Goal: Information Seeking & Learning: Learn about a topic

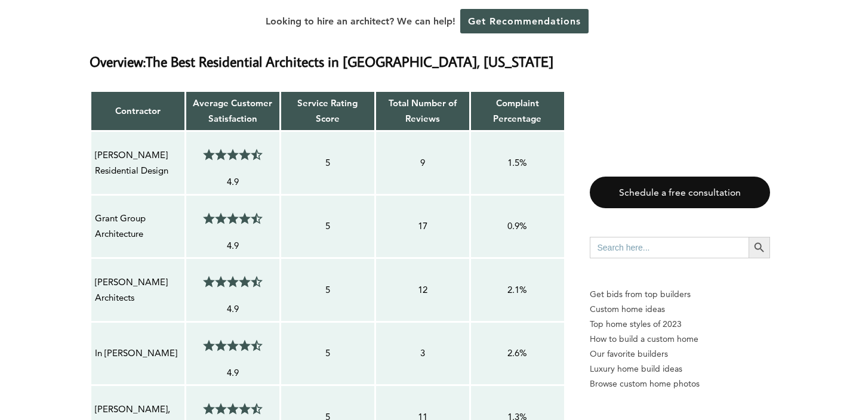
scroll to position [1067, 0]
click at [155, 147] on p "Carter Skinner Residential Design" at bounding box center [138, 163] width 86 height 32
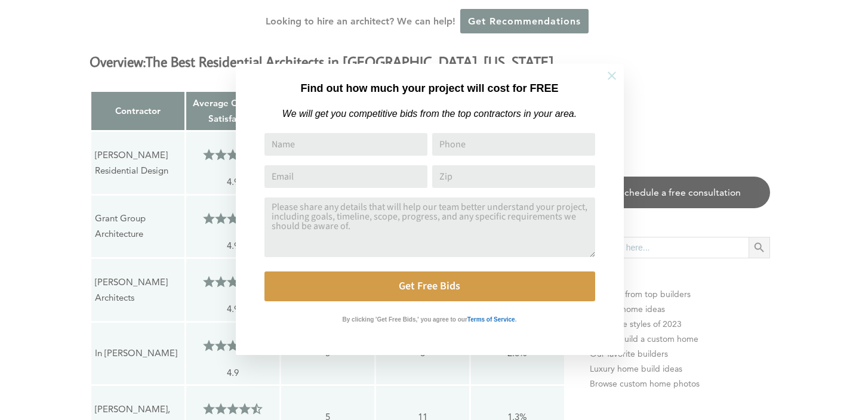
click at [613, 73] on icon at bounding box center [611, 76] width 8 height 8
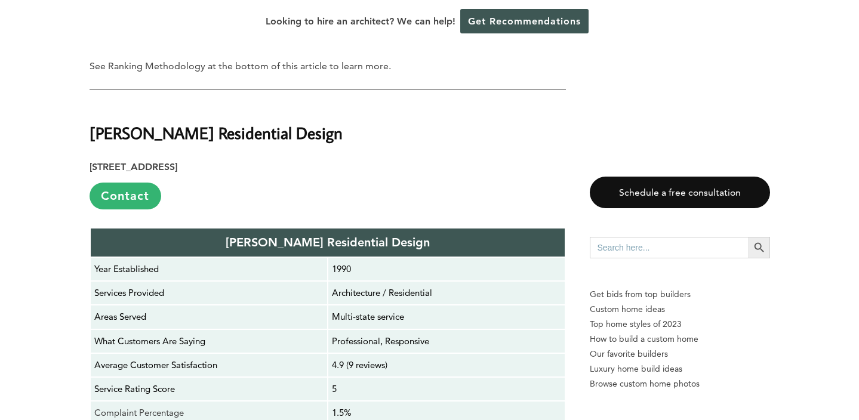
scroll to position [1985, 0]
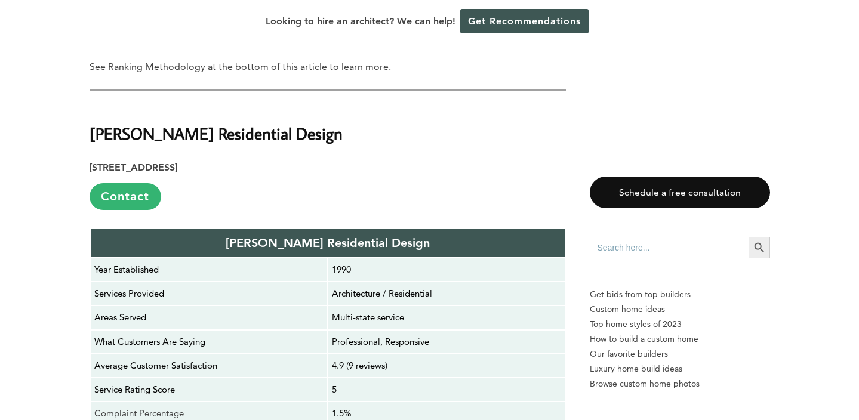
click at [198, 123] on strong "Carter Skinner Residential Design" at bounding box center [215, 133] width 253 height 21
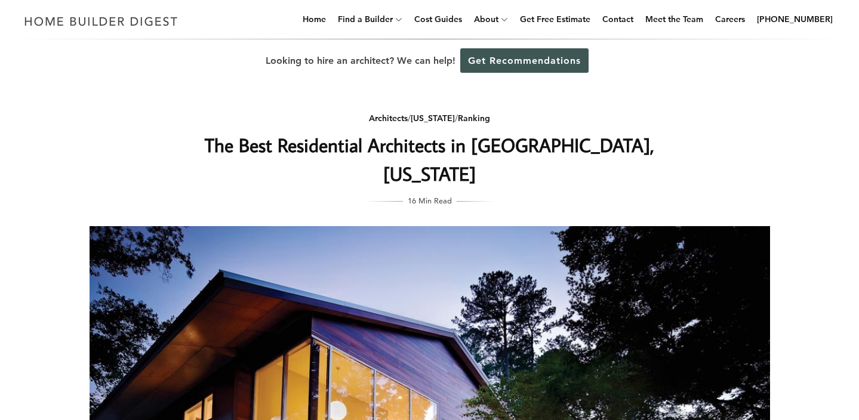
scroll to position [0, 0]
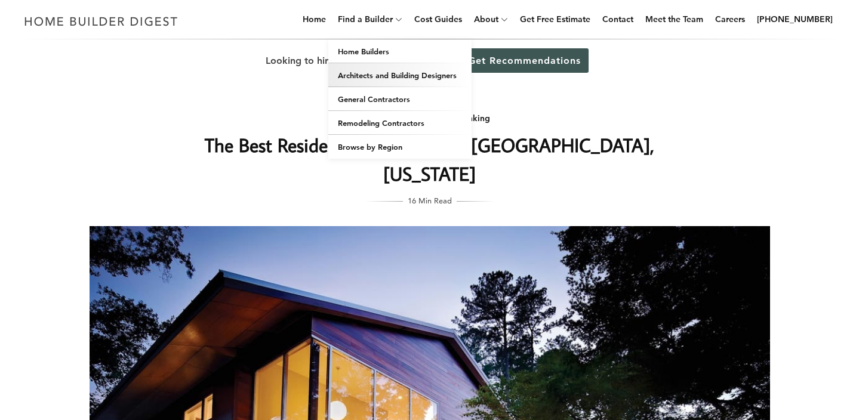
click at [362, 77] on link "Architects and Building Designers" at bounding box center [399, 75] width 143 height 24
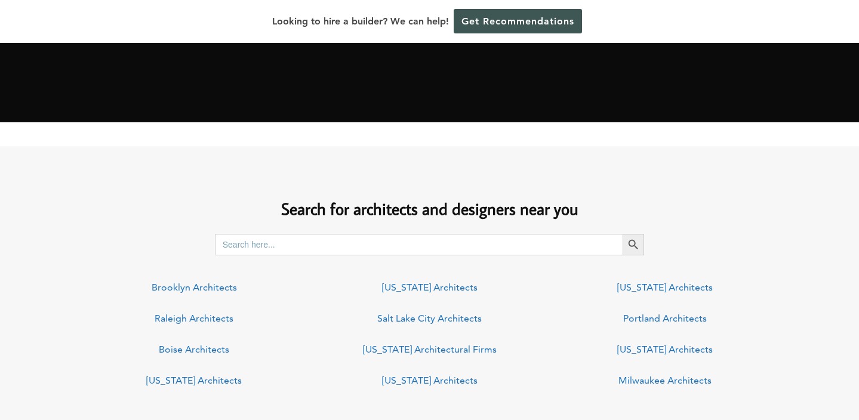
scroll to position [748, 0]
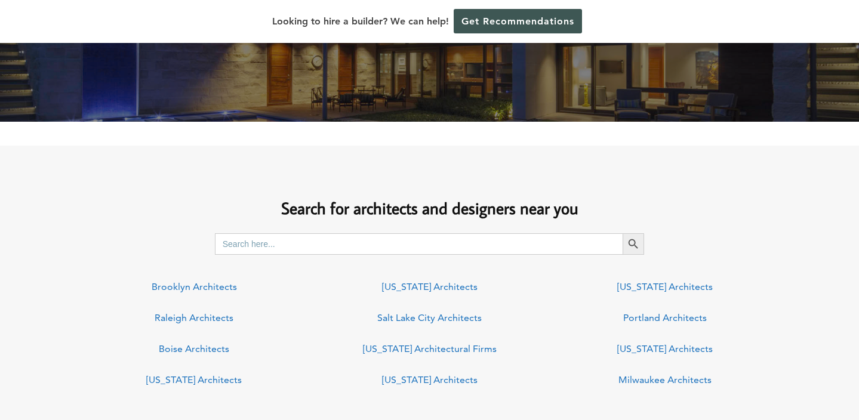
click at [403, 240] on input "Search for:" at bounding box center [419, 243] width 408 height 21
type input "Austin tx"
click at [633, 243] on button "Search Button" at bounding box center [632, 243] width 21 height 21
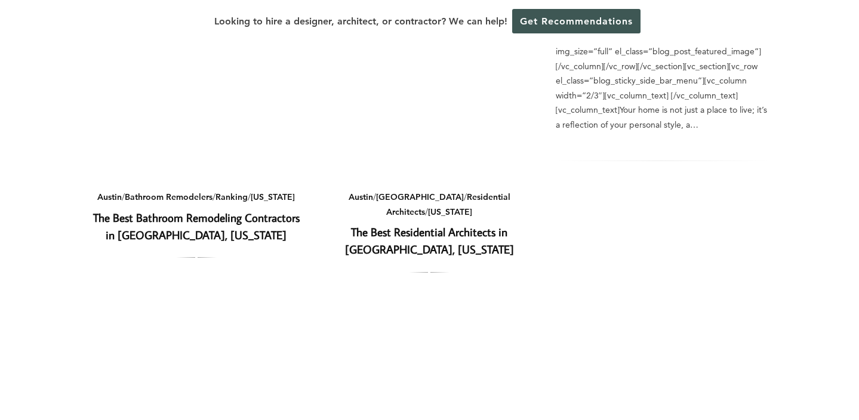
scroll to position [868, 0]
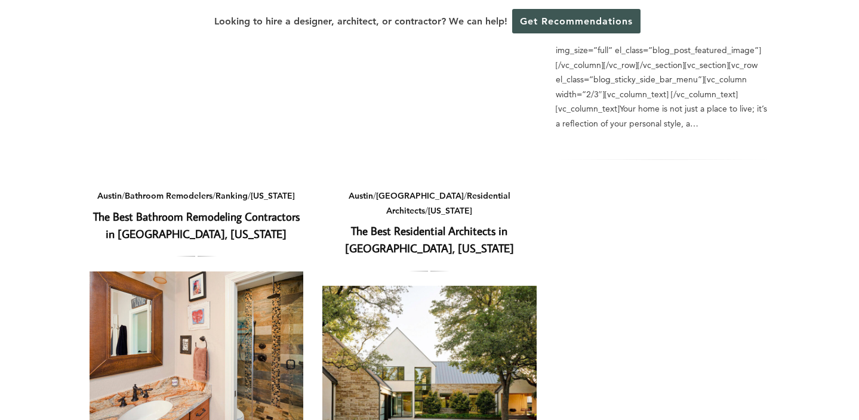
click at [409, 223] on link "The Best Residential Architects in [GEOGRAPHIC_DATA], [US_STATE]" at bounding box center [429, 239] width 169 height 32
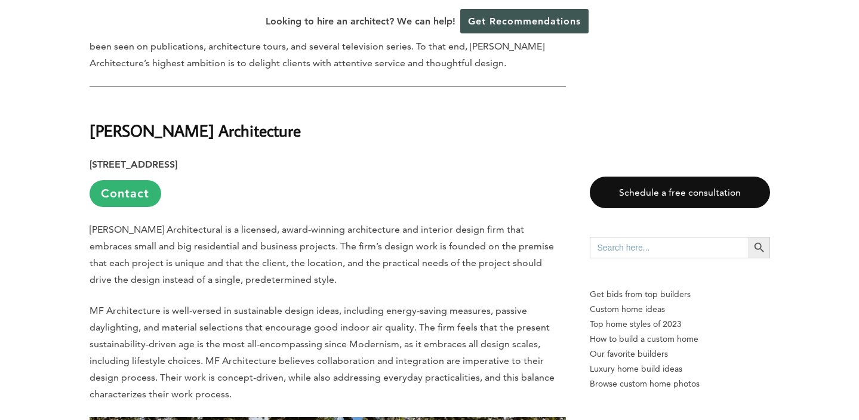
scroll to position [1597, 0]
